Goal: Task Accomplishment & Management: Complete application form

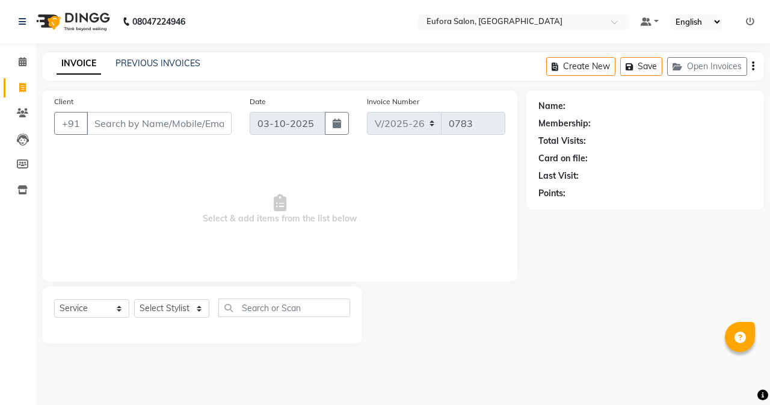
select select "6684"
select select "service"
click at [718, 67] on button "Open Invoices" at bounding box center [707, 66] width 80 height 19
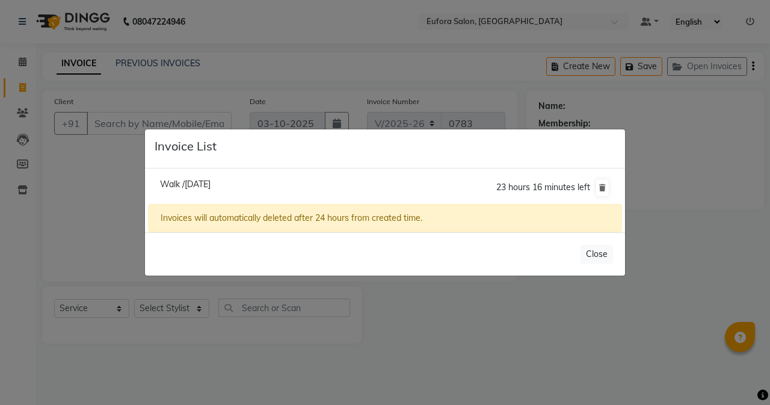
click at [182, 181] on span "Walk /[DATE]" at bounding box center [185, 184] width 51 height 11
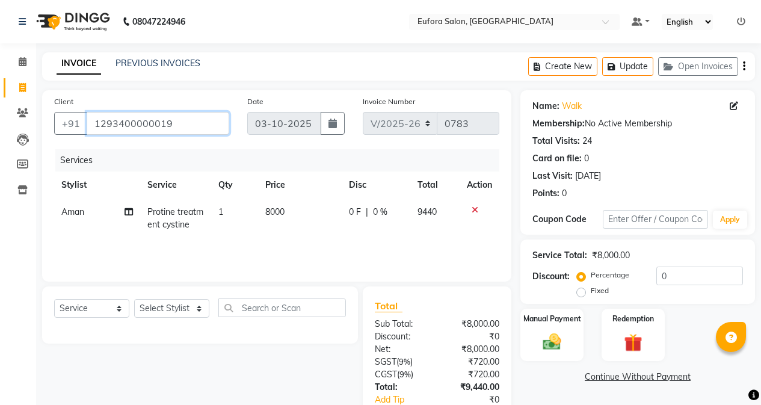
click at [179, 126] on input "1293400000019" at bounding box center [158, 123] width 143 height 23
click at [567, 105] on link "Walk" at bounding box center [572, 106] width 20 height 13
click at [176, 121] on input "1293400000019" at bounding box center [158, 123] width 143 height 23
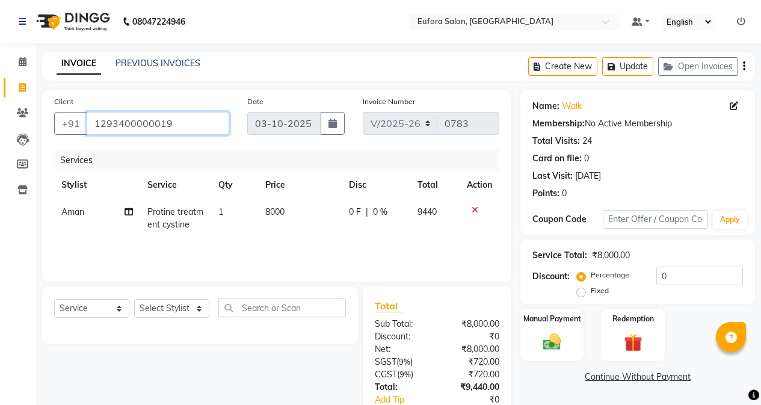
click at [176, 121] on input "1293400000019" at bounding box center [158, 123] width 143 height 23
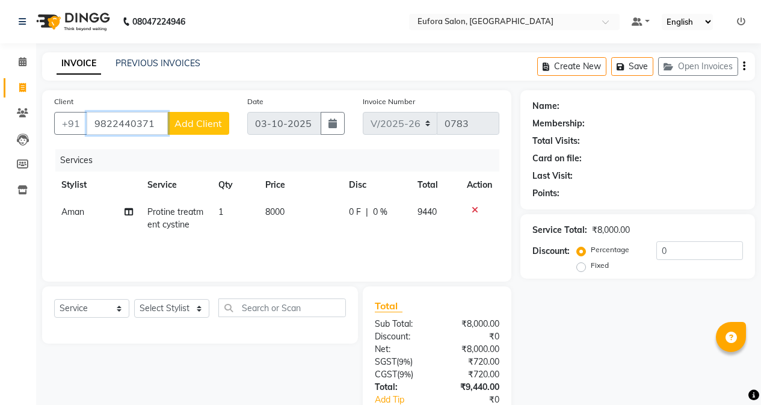
type input "9822440371"
click at [188, 125] on span "Add Client" at bounding box center [198, 123] width 48 height 12
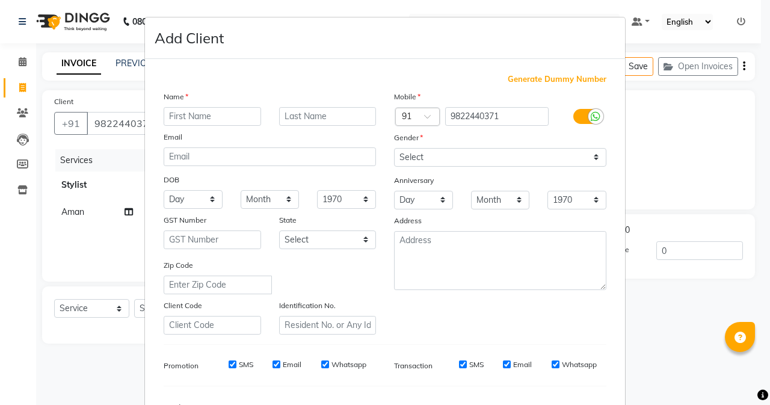
click at [195, 119] on input "text" at bounding box center [212, 116] width 97 height 19
type input "Mehra"
click at [458, 156] on select "Select [DEMOGRAPHIC_DATA] [DEMOGRAPHIC_DATA] Other Prefer Not To Say" at bounding box center [500, 157] width 212 height 19
select select "[DEMOGRAPHIC_DATA]"
click at [394, 148] on select "Select [DEMOGRAPHIC_DATA] [DEMOGRAPHIC_DATA] Other Prefer Not To Say" at bounding box center [500, 157] width 212 height 19
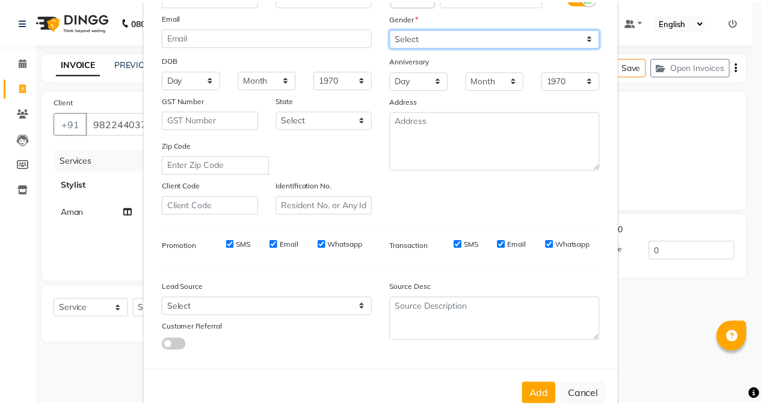
scroll to position [120, 0]
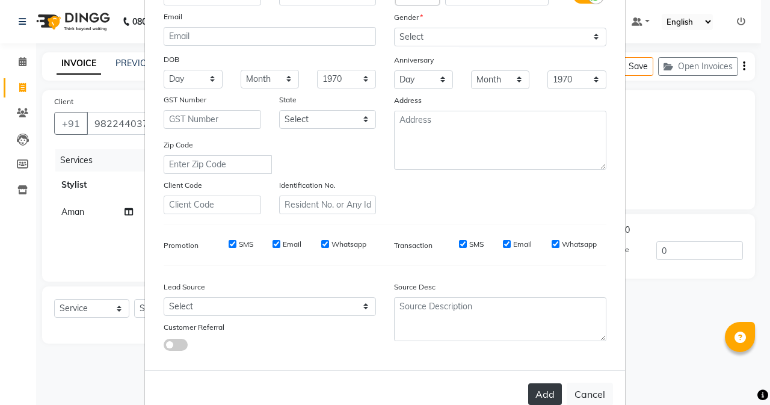
click at [537, 385] on button "Add" at bounding box center [545, 394] width 34 height 22
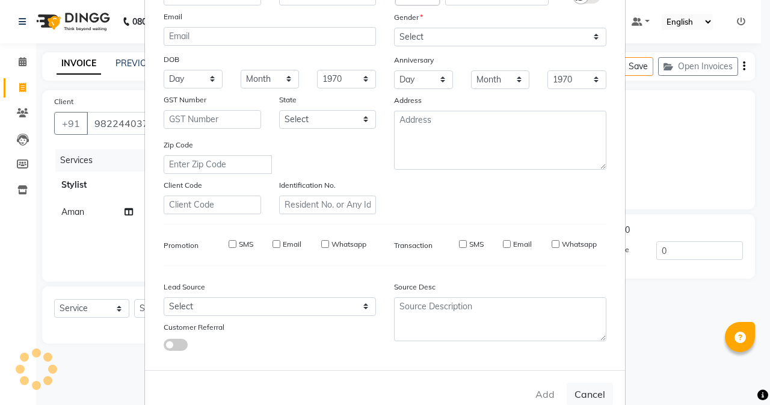
select select
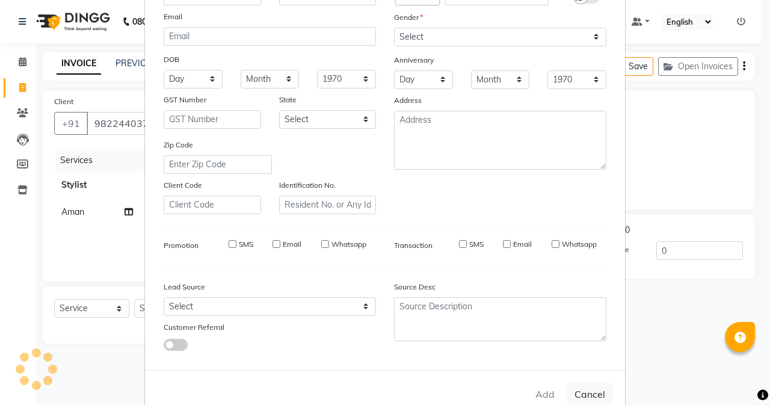
select select
checkbox input "false"
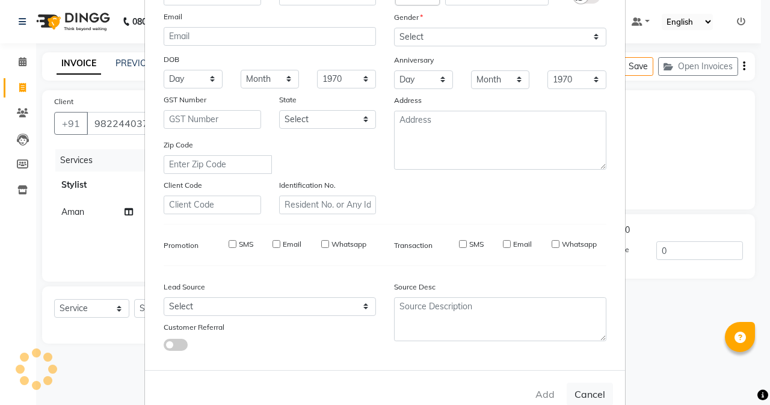
checkbox input "false"
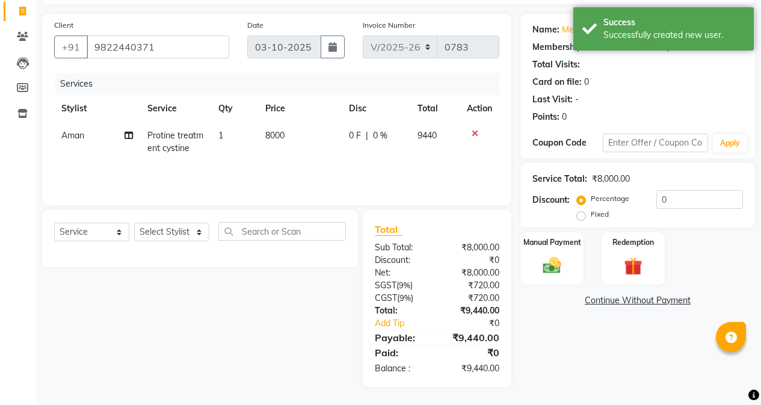
scroll to position [0, 0]
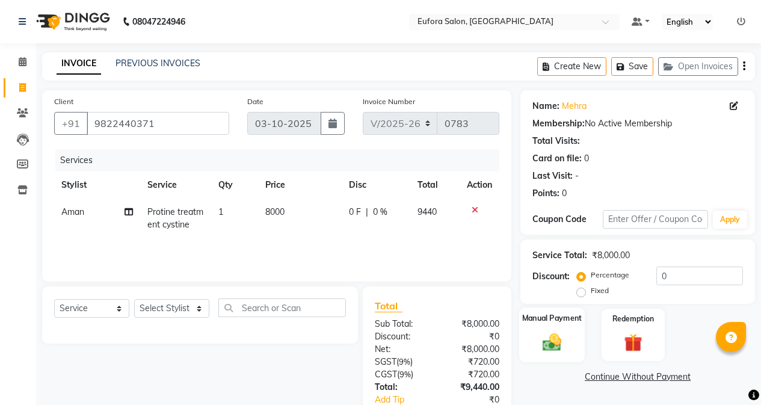
click at [561, 336] on img at bounding box center [552, 342] width 31 height 22
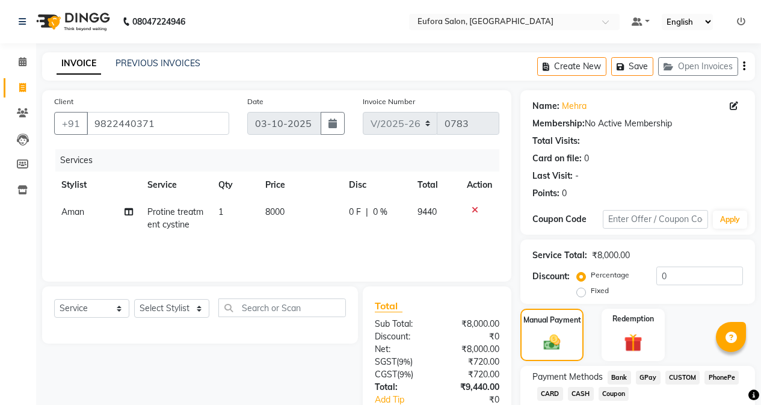
scroll to position [76, 0]
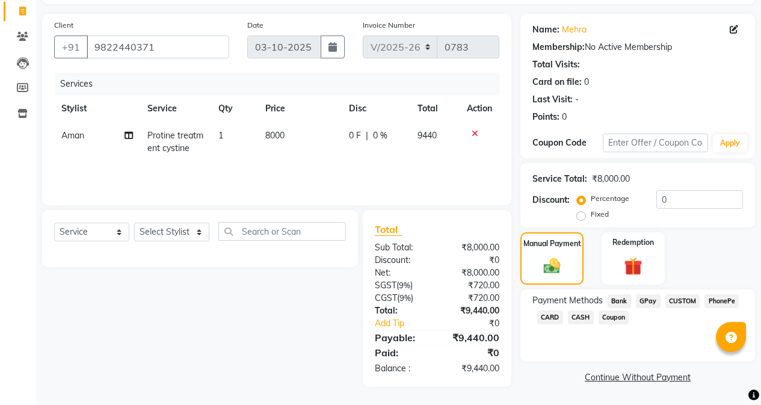
click at [649, 302] on span "GPay" at bounding box center [648, 301] width 25 height 14
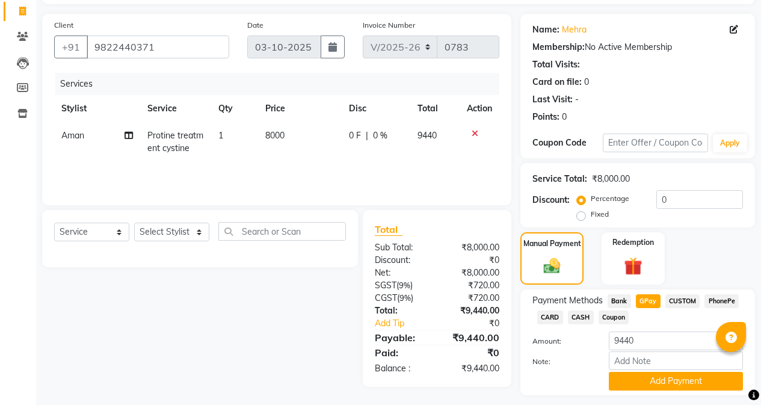
scroll to position [109, 0]
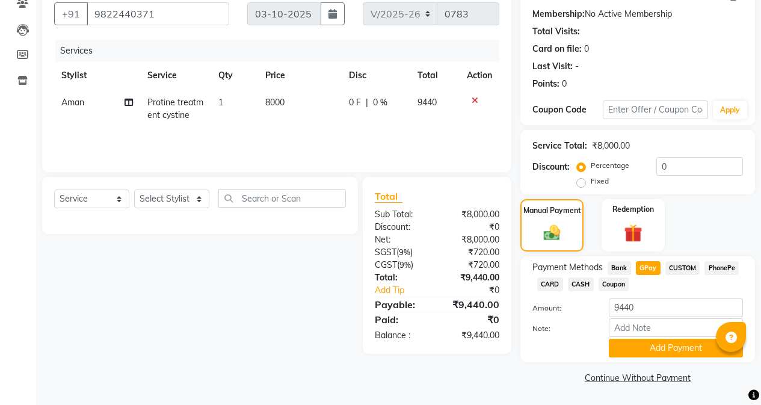
click at [648, 346] on button "Add Payment" at bounding box center [676, 348] width 134 height 19
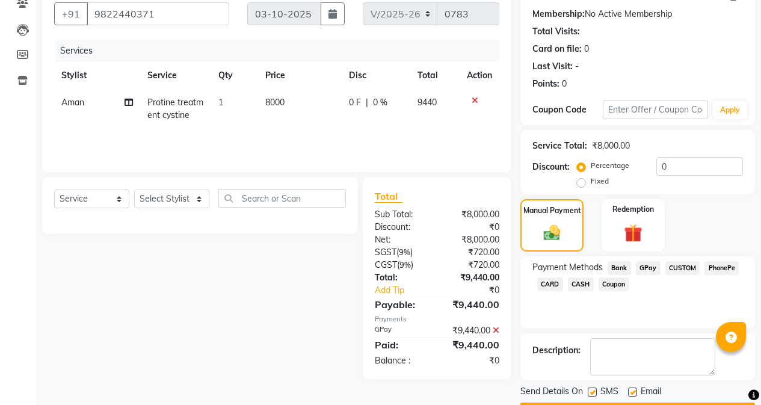
scroll to position [144, 0]
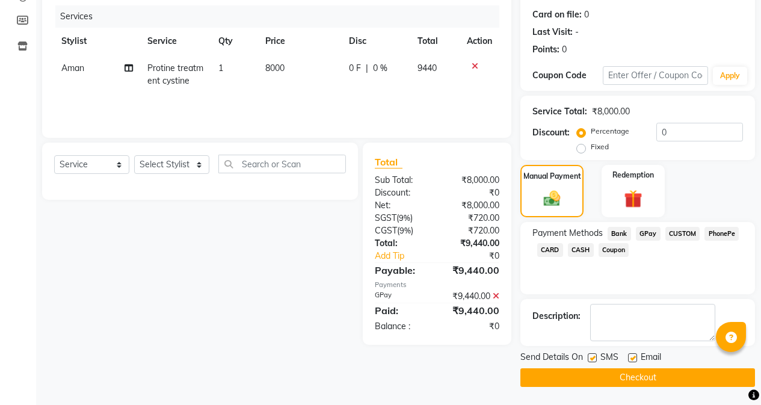
click at [636, 378] on button "Checkout" at bounding box center [637, 377] width 235 height 19
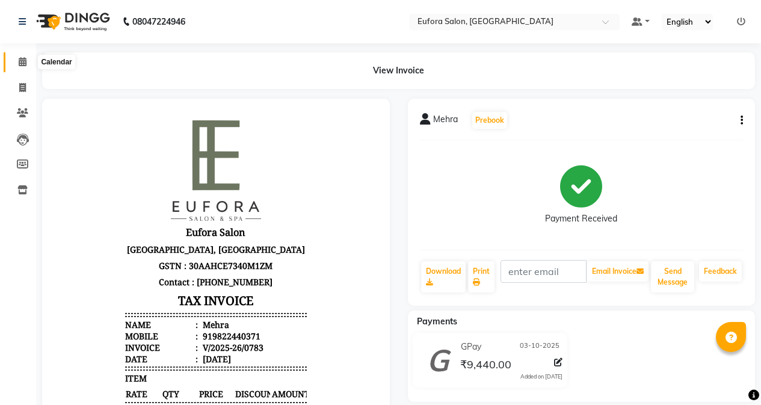
click at [21, 62] on icon at bounding box center [23, 61] width 8 height 9
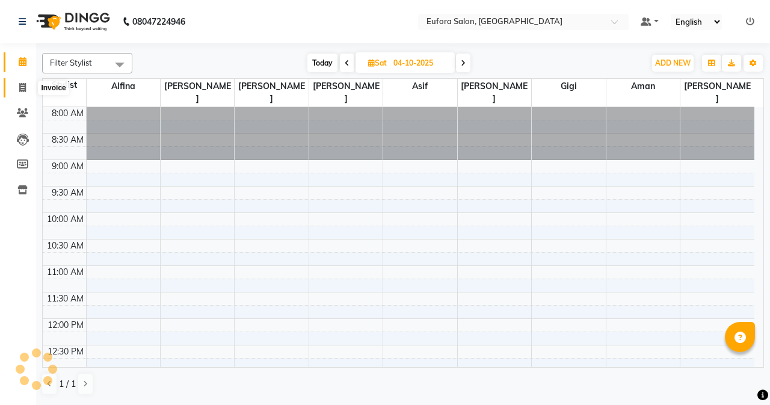
click at [23, 90] on icon at bounding box center [22, 87] width 7 height 9
select select "service"
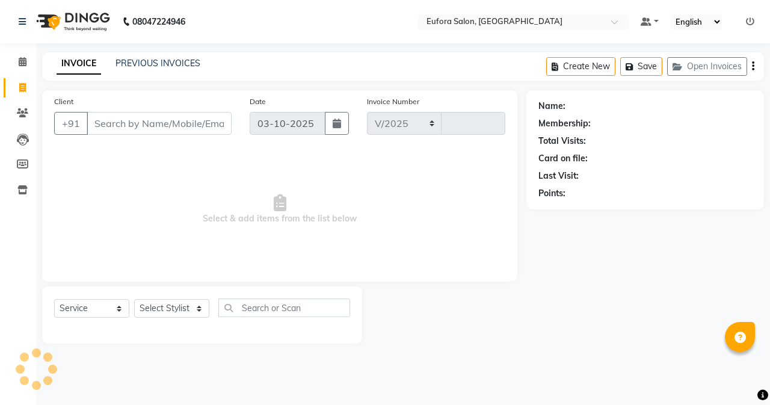
select select "6684"
type input "0784"
click at [22, 64] on icon at bounding box center [23, 61] width 8 height 9
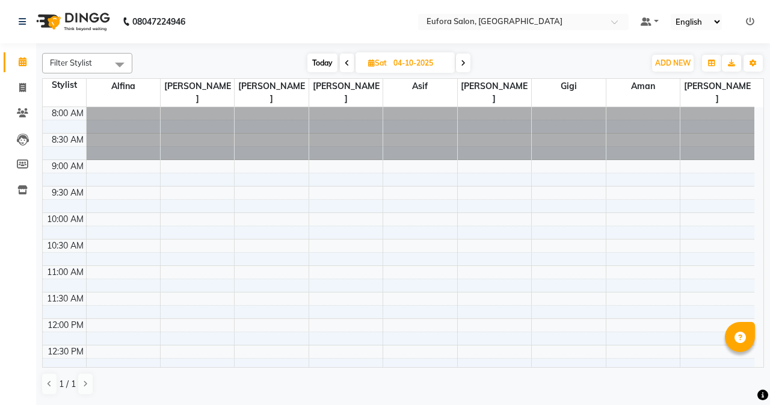
click at [330, 69] on span "Today" at bounding box center [322, 63] width 30 height 19
type input "03-10-2025"
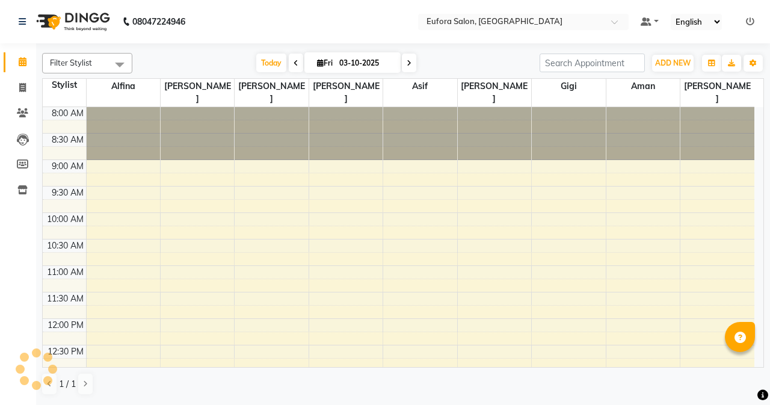
scroll to position [415, 0]
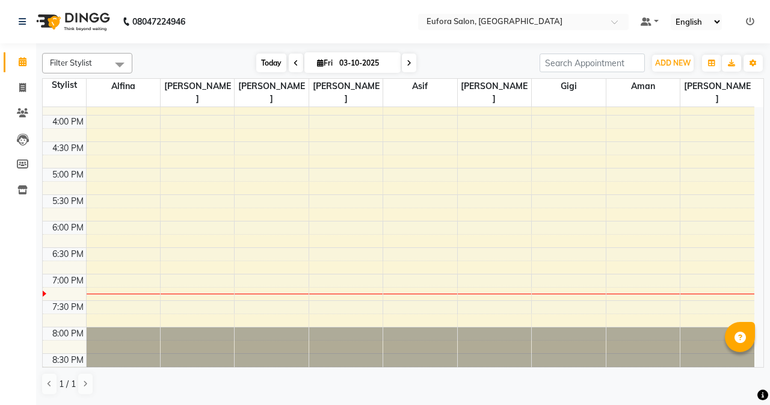
click at [271, 65] on span "Today" at bounding box center [271, 63] width 30 height 19
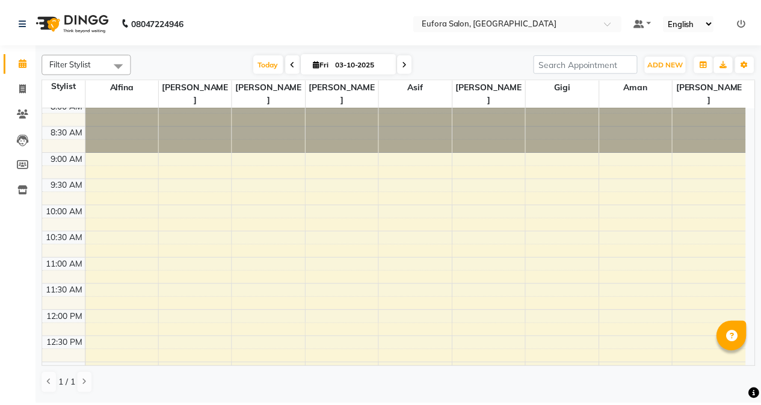
scroll to position [0, 0]
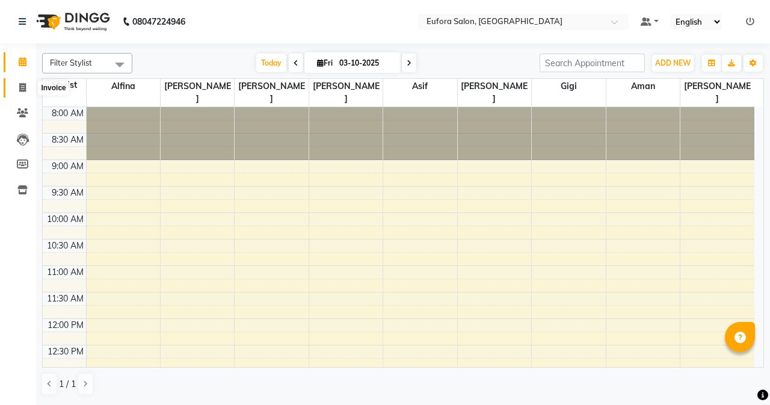
click at [20, 91] on icon at bounding box center [22, 87] width 7 height 9
select select "service"
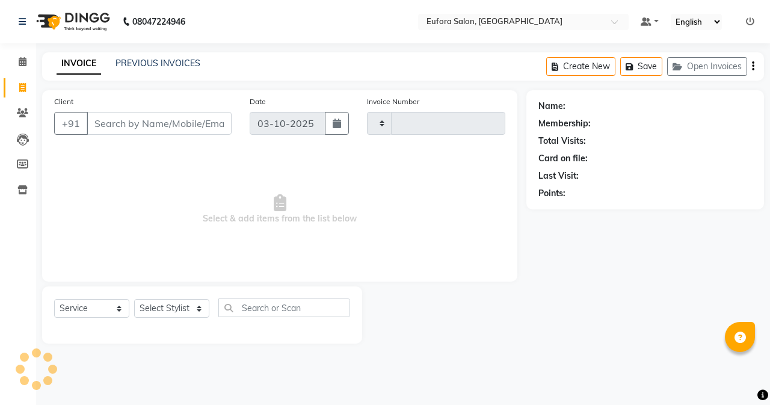
type input "0784"
select select "6684"
click at [113, 127] on input "Client" at bounding box center [159, 123] width 145 height 23
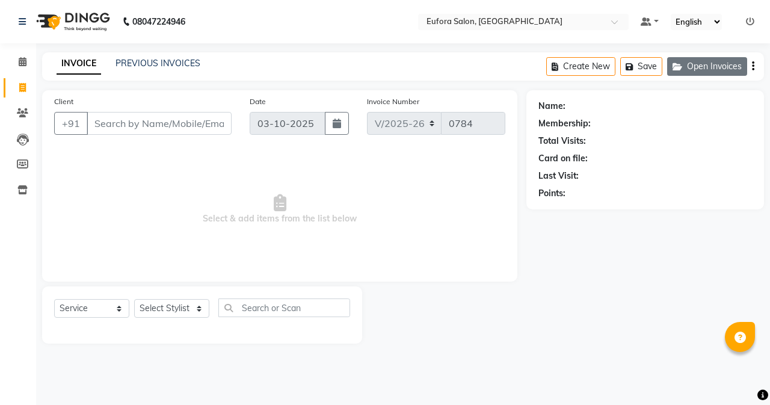
click at [703, 58] on button "Open Invoices" at bounding box center [707, 66] width 80 height 19
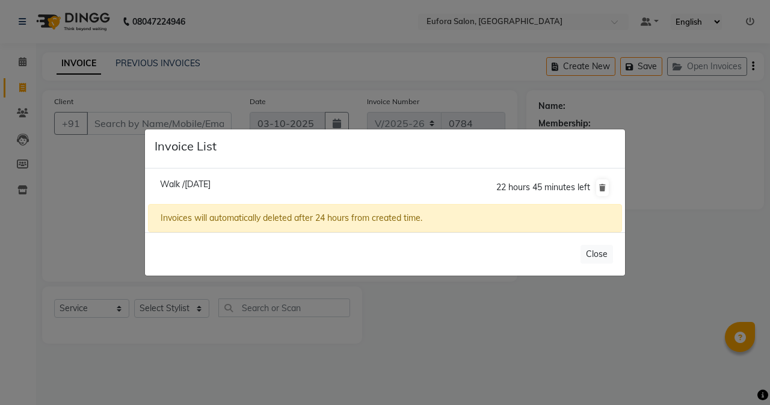
click at [258, 189] on li "Walk /[DATE] 22 hours 45 minutes left" at bounding box center [385, 188] width 474 height 34
click at [258, 189] on li "Walk /[DATE] 22 hours 44 minutes left" at bounding box center [385, 188] width 474 height 34
click at [258, 182] on li "Walk /[DATE] 22 hours 44 minutes left" at bounding box center [385, 188] width 474 height 34
click at [170, 185] on span "Walk /[DATE]" at bounding box center [185, 184] width 51 height 11
type input "1293400000019"
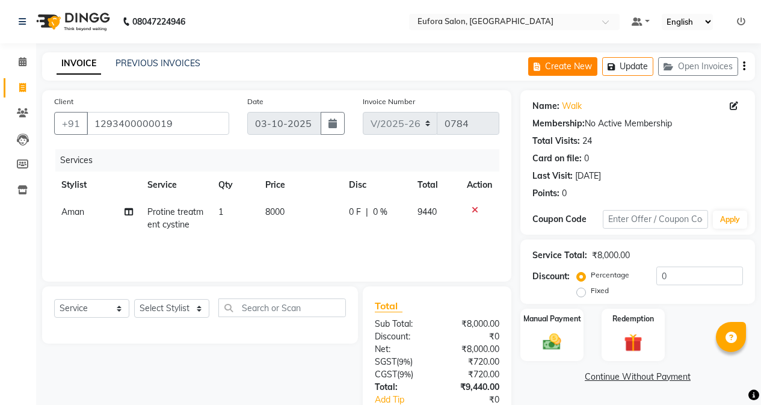
click at [588, 68] on button "Create New" at bounding box center [562, 66] width 69 height 19
select select "service"
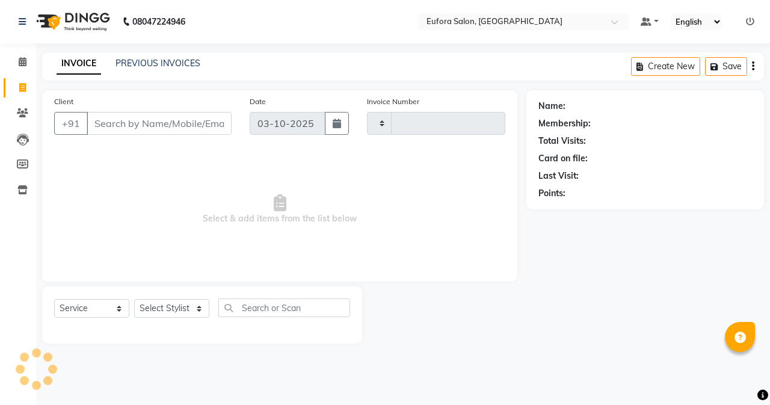
type input "0784"
select select "6684"
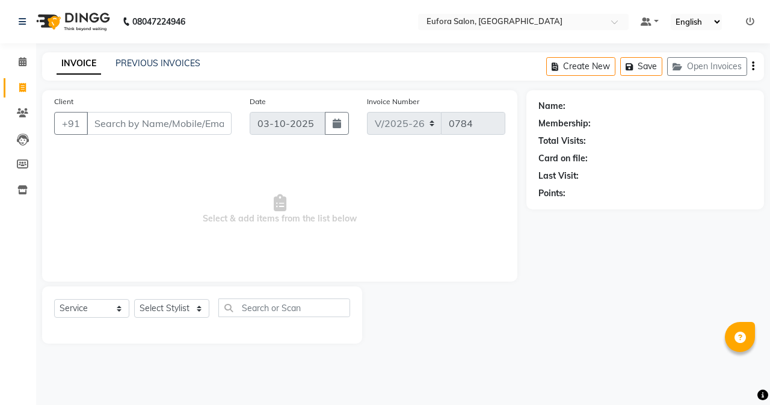
click at [214, 128] on input "Client" at bounding box center [159, 123] width 145 height 23
click at [192, 121] on input "Client" at bounding box center [159, 123] width 145 height 23
type input "9518453651"
click at [203, 123] on span "Add Client" at bounding box center [201, 123] width 48 height 12
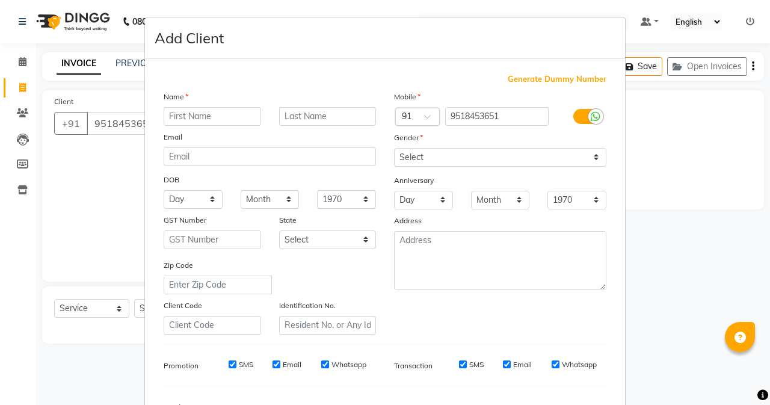
click at [223, 117] on input "text" at bounding box center [212, 116] width 97 height 19
type input "[PERSON_NAME]"
click at [591, 157] on select "Select [DEMOGRAPHIC_DATA] [DEMOGRAPHIC_DATA] Other Prefer Not To Say" at bounding box center [500, 157] width 212 height 19
select select "[DEMOGRAPHIC_DATA]"
click at [394, 148] on select "Select [DEMOGRAPHIC_DATA] [DEMOGRAPHIC_DATA] Other Prefer Not To Say" at bounding box center [500, 157] width 212 height 19
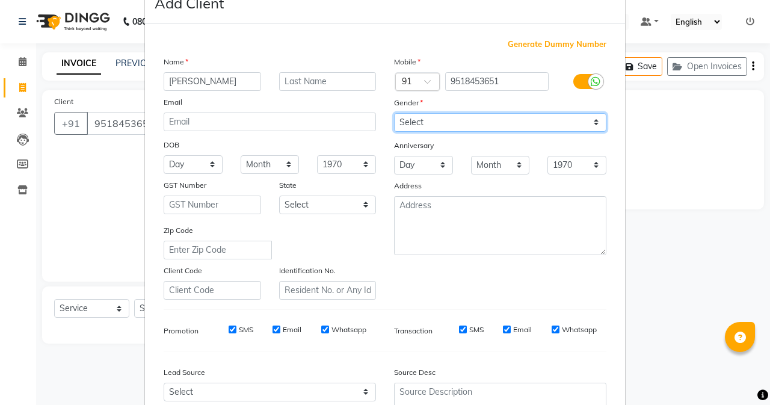
scroll to position [30, 0]
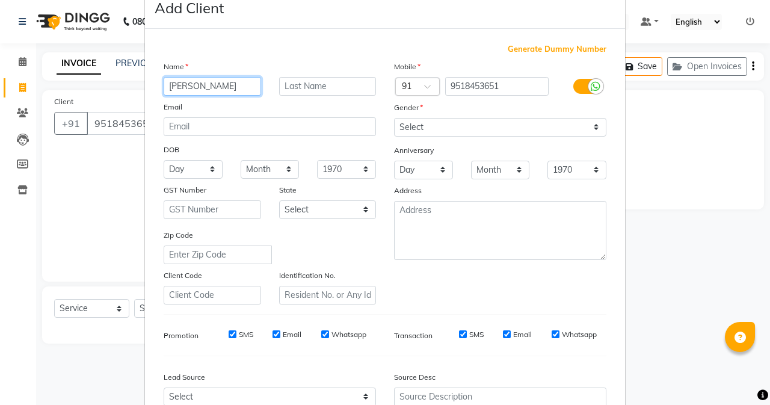
click at [200, 87] on input "[PERSON_NAME]" at bounding box center [212, 86] width 97 height 19
click at [186, 84] on input "[PERSON_NAME]" at bounding box center [212, 86] width 97 height 19
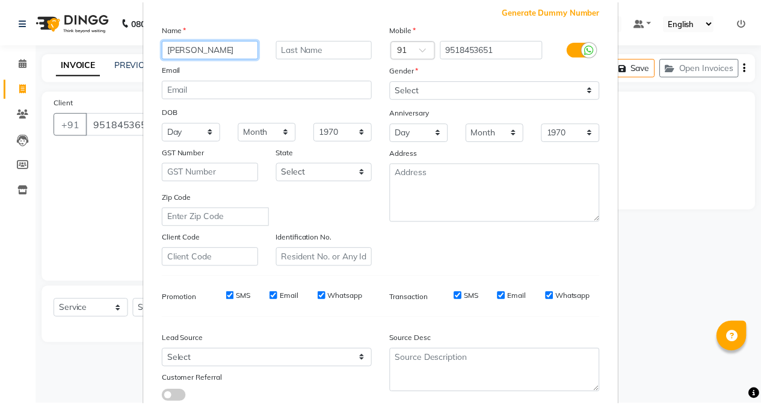
scroll to position [150, 0]
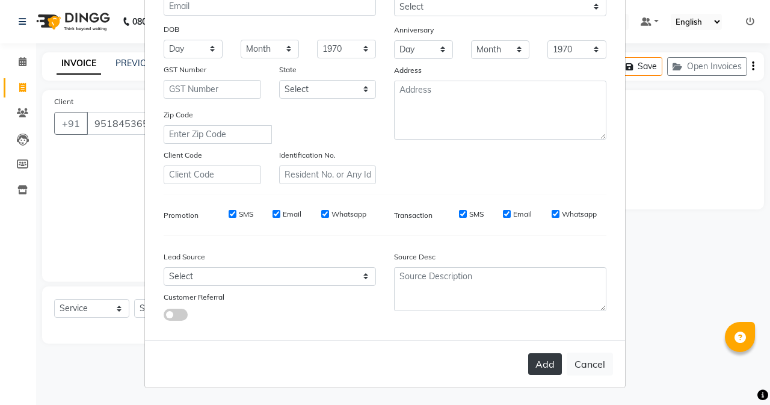
type input "[PERSON_NAME]"
click at [535, 363] on button "Add" at bounding box center [545, 364] width 34 height 22
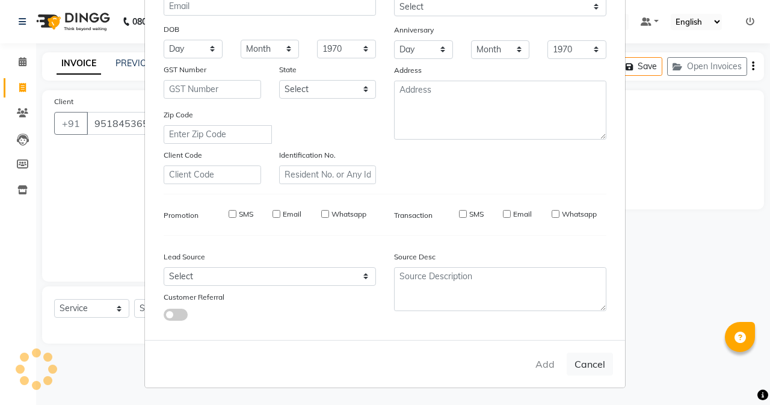
select select
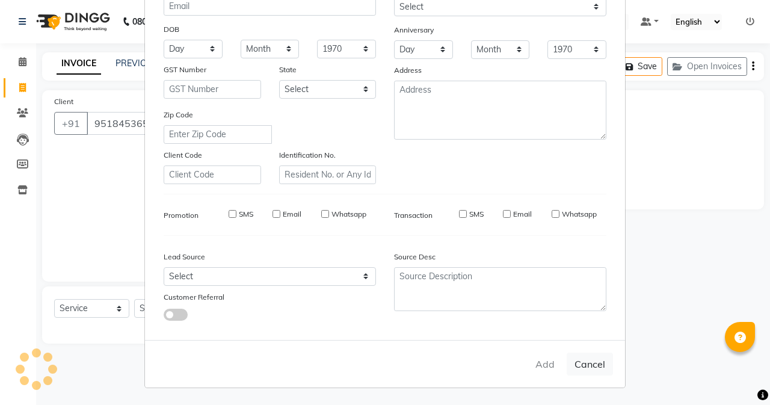
select select
checkbox input "false"
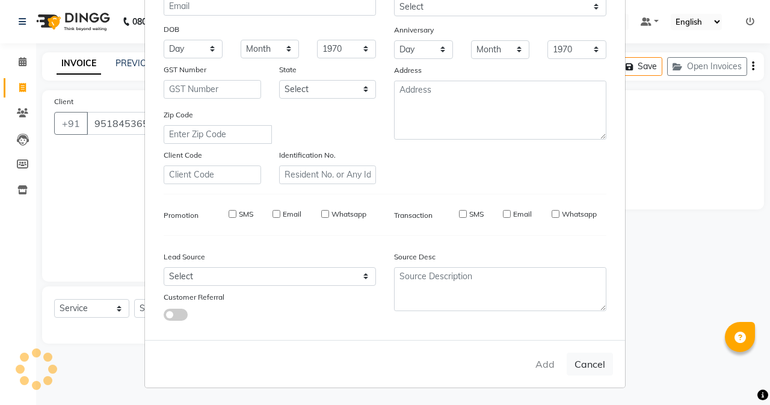
checkbox input "false"
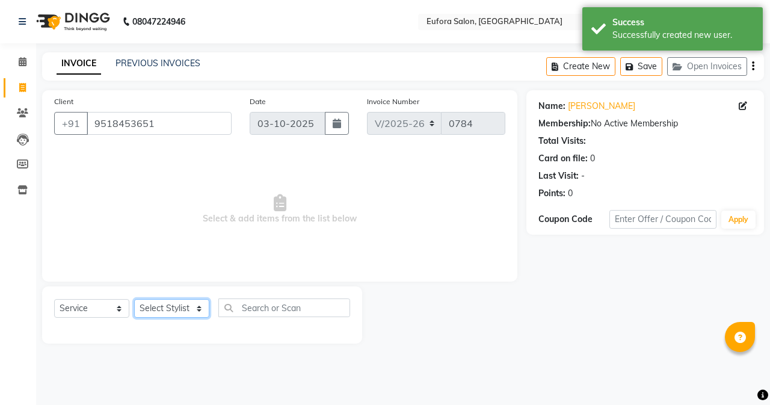
click at [180, 307] on select "Select Stylist [PERSON_NAME] [PERSON_NAME] Gigi [PERSON_NAME] Roshan [PERSON_NA…" at bounding box center [171, 308] width 75 height 19
select select "84471"
click at [134, 299] on select "Select Stylist [PERSON_NAME] [PERSON_NAME] Gigi [PERSON_NAME] Roshan [PERSON_NA…" at bounding box center [171, 308] width 75 height 19
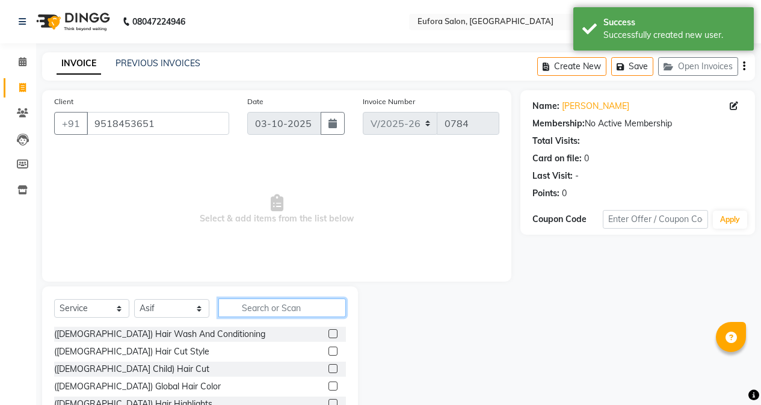
click at [266, 306] on input "text" at bounding box center [282, 307] width 128 height 19
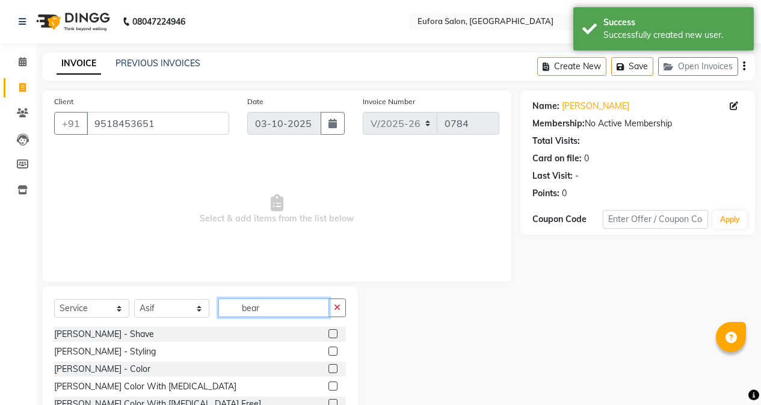
scroll to position [44, 0]
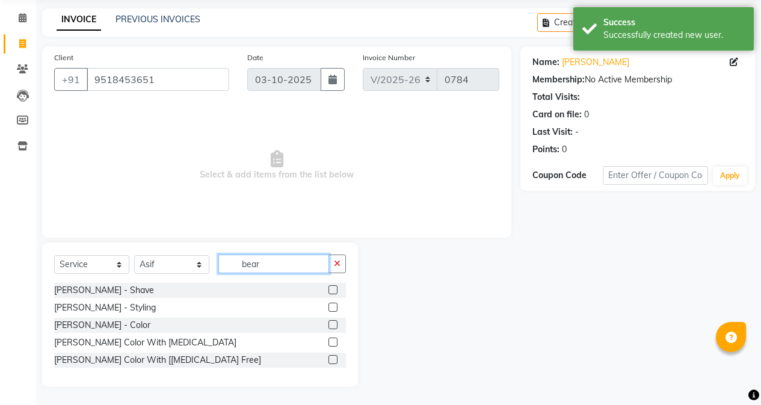
type input "bear"
click at [329, 308] on label at bounding box center [332, 307] width 9 height 9
click at [329, 308] on input "checkbox" at bounding box center [332, 308] width 8 height 8
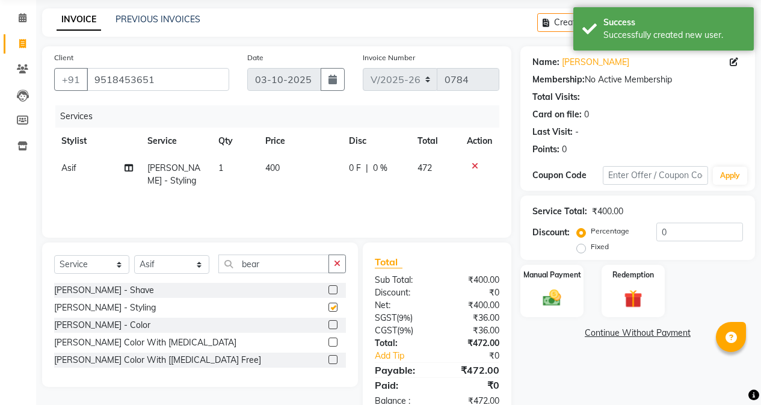
checkbox input "false"
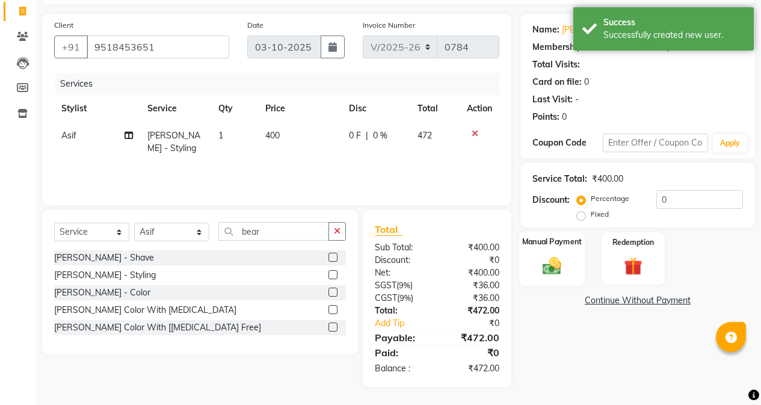
click at [555, 253] on div "Manual Payment" at bounding box center [552, 258] width 66 height 55
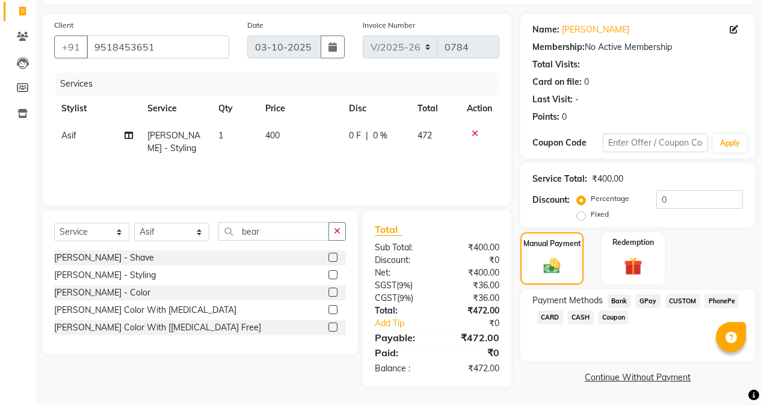
click at [647, 297] on span "GPay" at bounding box center [648, 301] width 25 height 14
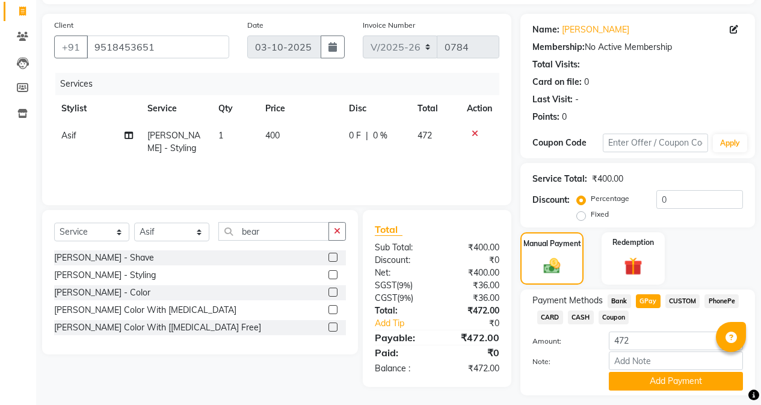
scroll to position [109, 0]
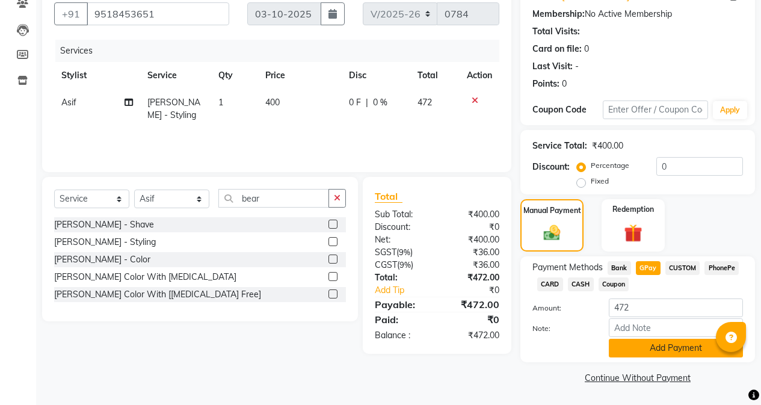
click at [657, 349] on button "Add Payment" at bounding box center [676, 348] width 134 height 19
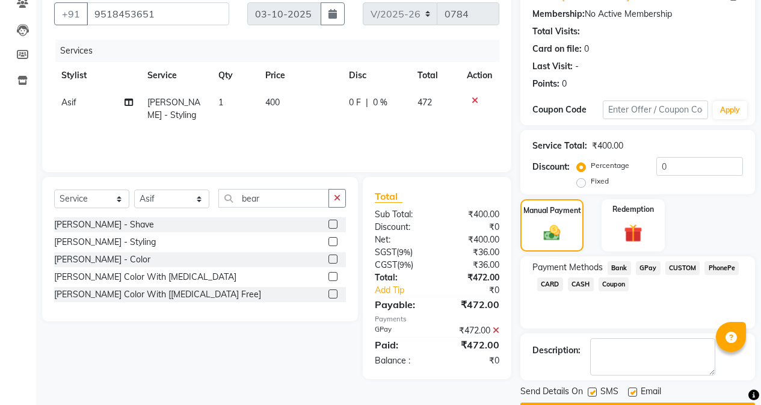
scroll to position [144, 0]
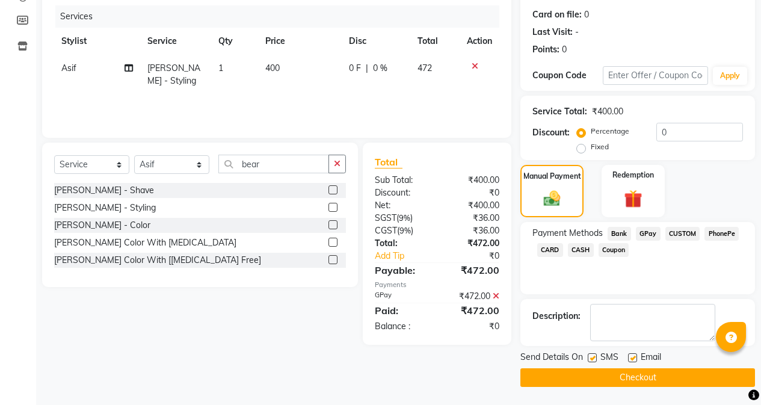
click at [642, 373] on button "Checkout" at bounding box center [637, 377] width 235 height 19
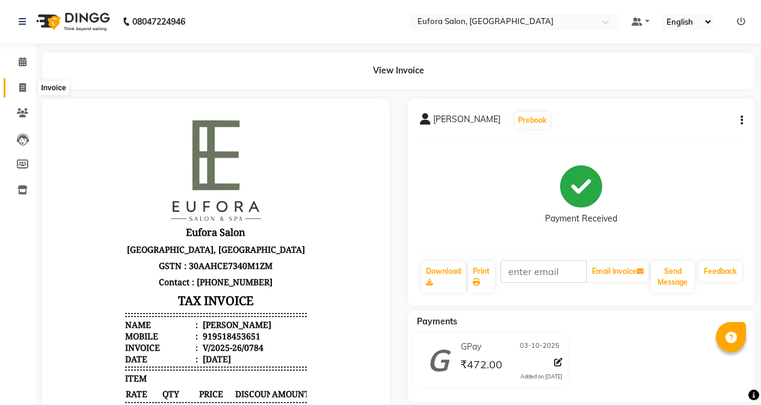
click at [22, 87] on icon at bounding box center [22, 87] width 7 height 9
select select "service"
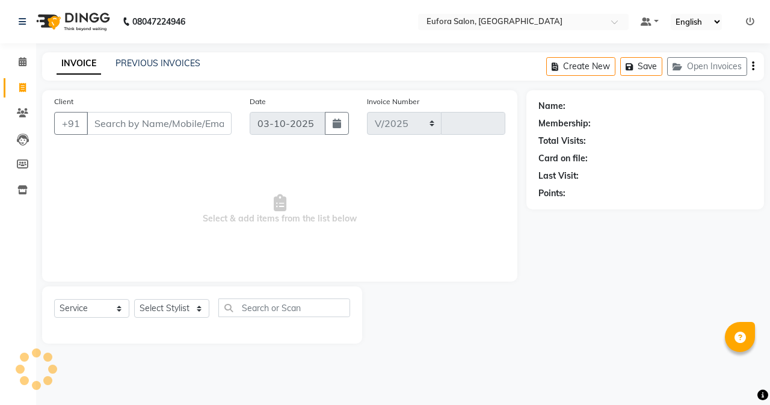
select select "6684"
type input "0785"
click at [159, 129] on input "Client" at bounding box center [159, 123] width 145 height 23
click at [132, 125] on input "Client" at bounding box center [159, 123] width 145 height 23
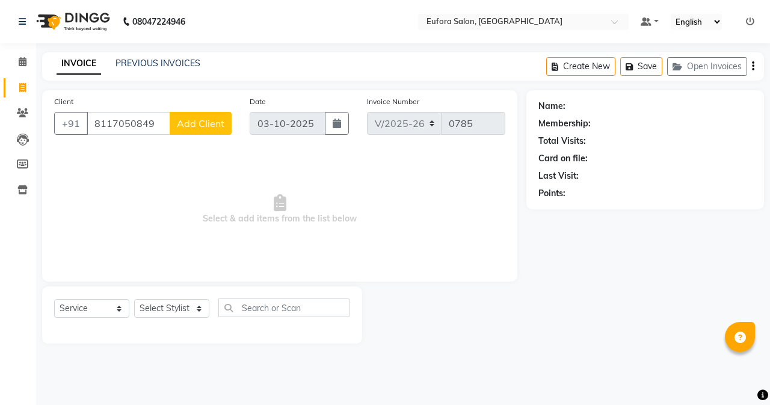
type input "8117050849"
click at [208, 117] on span "Add Client" at bounding box center [201, 123] width 48 height 12
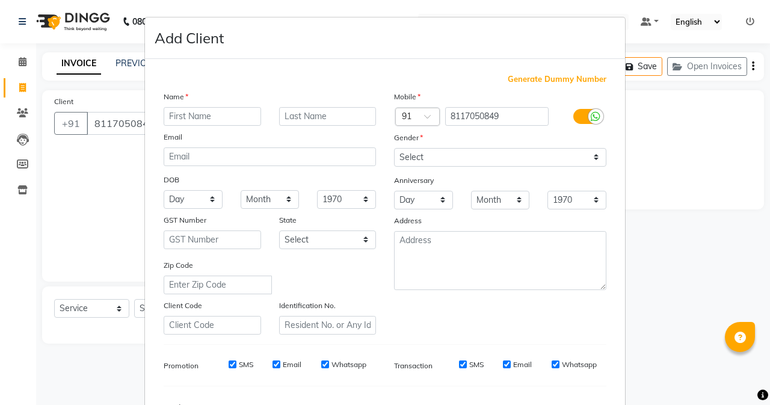
click at [203, 122] on input "text" at bounding box center [212, 116] width 97 height 19
type input "Sunny"
click at [590, 154] on select "Select [DEMOGRAPHIC_DATA] [DEMOGRAPHIC_DATA] Other Prefer Not To Say" at bounding box center [500, 157] width 212 height 19
select select "[DEMOGRAPHIC_DATA]"
click at [394, 148] on select "Select [DEMOGRAPHIC_DATA] [DEMOGRAPHIC_DATA] Other Prefer Not To Say" at bounding box center [500, 157] width 212 height 19
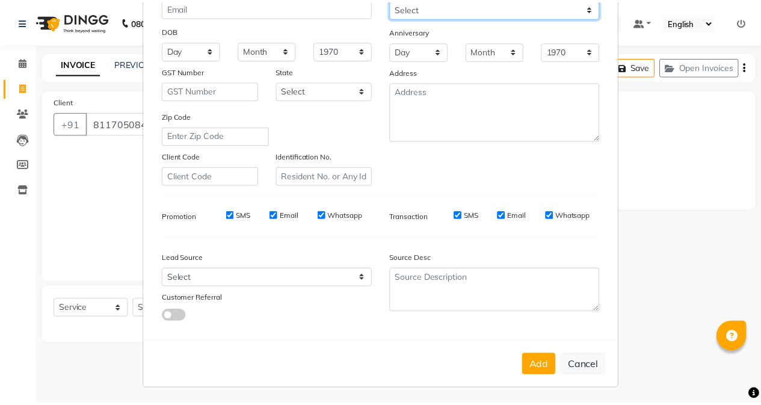
scroll to position [150, 0]
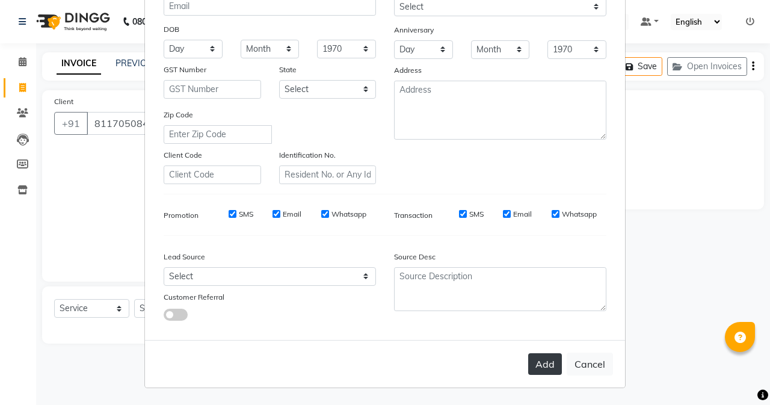
click at [536, 362] on button "Add" at bounding box center [545, 364] width 34 height 22
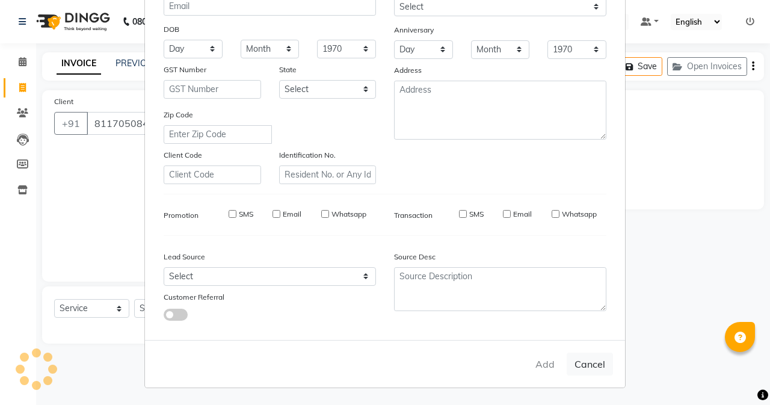
select select
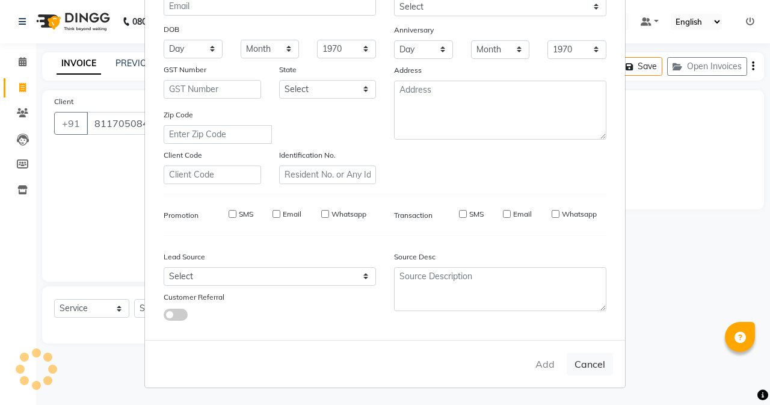
select select
checkbox input "false"
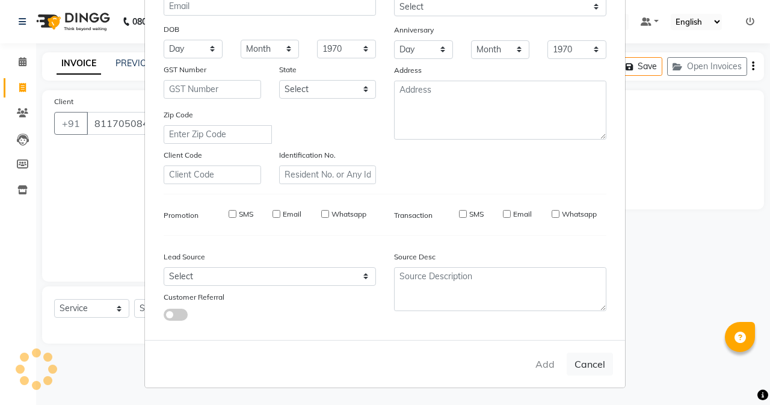
checkbox input "false"
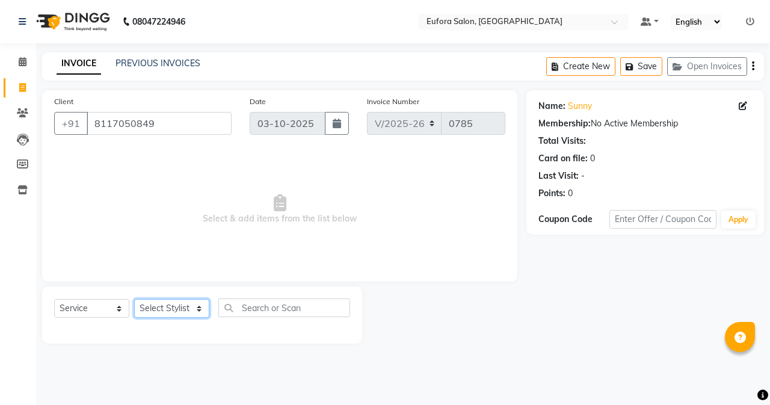
click at [209, 306] on select "Select Stylist [PERSON_NAME] [PERSON_NAME] Gigi [PERSON_NAME] Roshan [PERSON_NA…" at bounding box center [171, 308] width 75 height 19
select select "69833"
click at [134, 299] on select "Select Stylist [PERSON_NAME] [PERSON_NAME] Gigi [PERSON_NAME] Roshan [PERSON_NA…" at bounding box center [171, 308] width 75 height 19
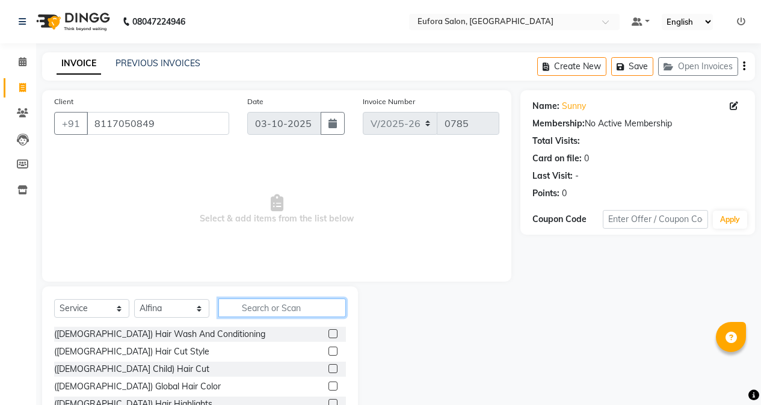
click at [266, 303] on input "text" at bounding box center [282, 307] width 128 height 19
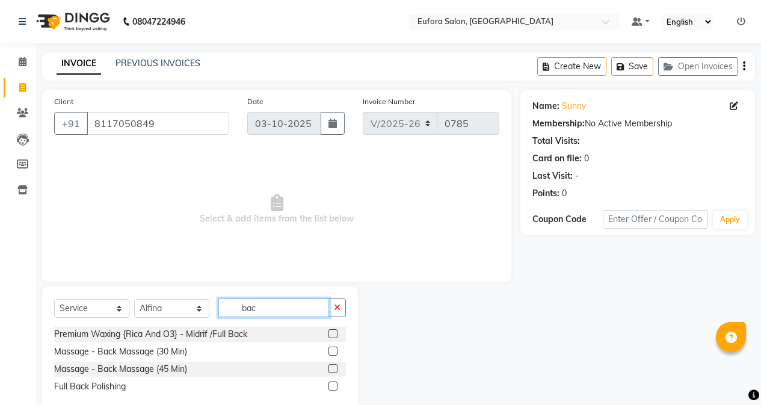
type input "bac"
click at [336, 350] on label at bounding box center [332, 350] width 9 height 9
click at [336, 350] on input "checkbox" at bounding box center [332, 352] width 8 height 8
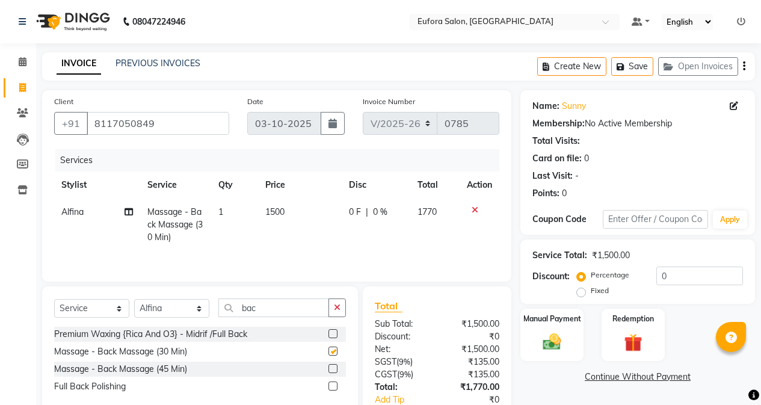
checkbox input "false"
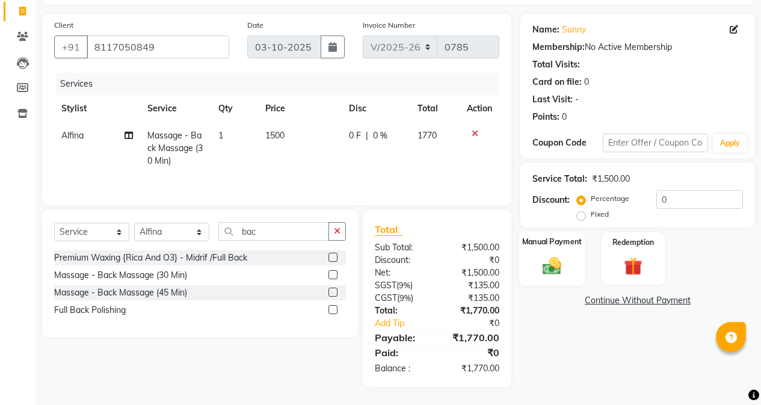
click at [549, 267] on img at bounding box center [552, 265] width 31 height 22
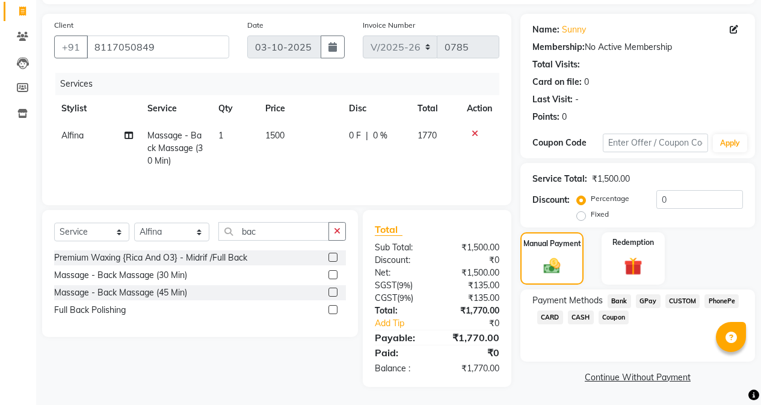
click at [636, 301] on span "GPay" at bounding box center [648, 301] width 25 height 14
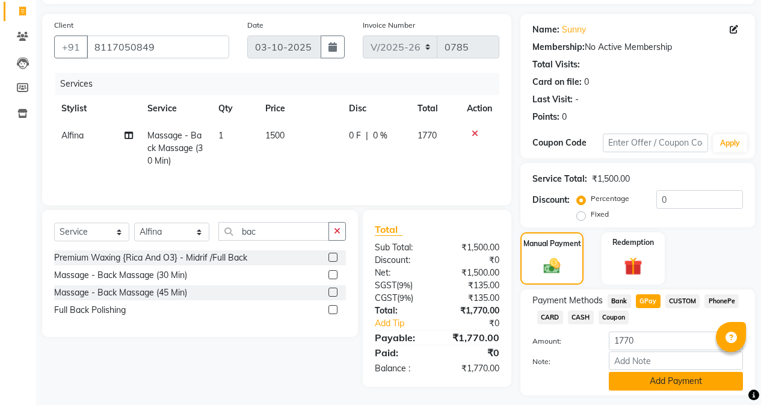
click at [642, 374] on button "Add Payment" at bounding box center [676, 381] width 134 height 19
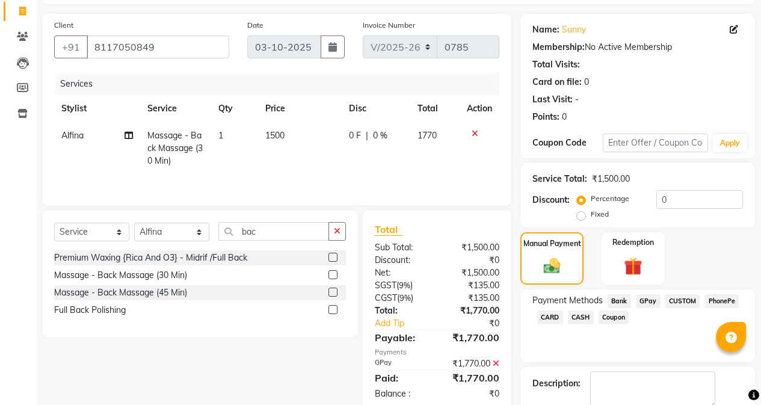
scroll to position [144, 0]
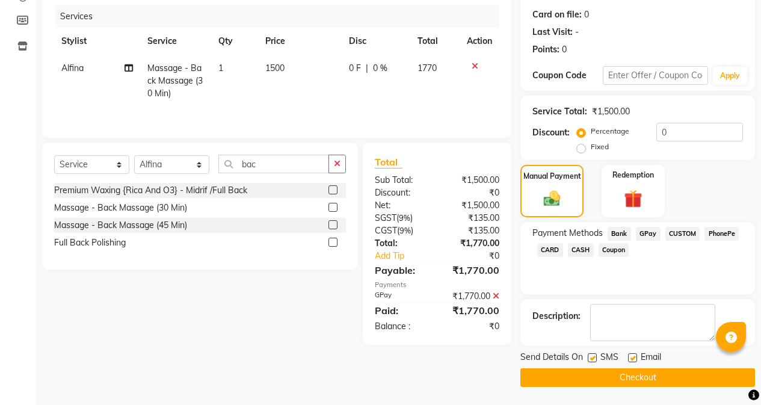
click at [644, 372] on button "Checkout" at bounding box center [637, 377] width 235 height 19
